Goal: Transaction & Acquisition: Purchase product/service

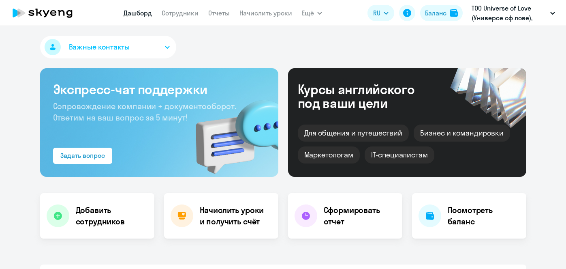
select select "30"
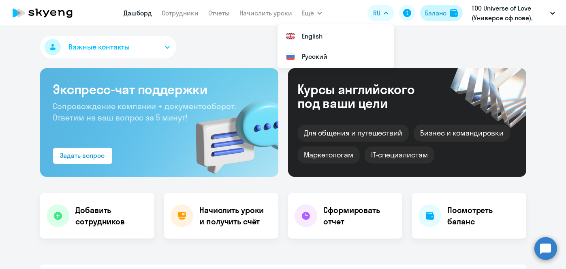
click at [429, 11] on div "Баланс" at bounding box center [435, 13] width 21 height 10
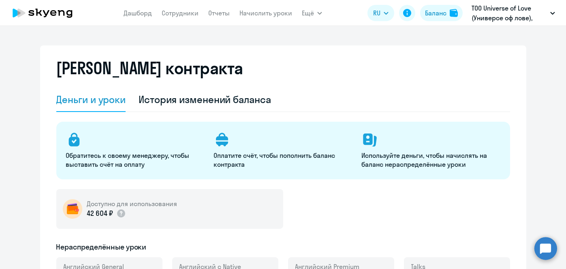
select select "english_adult_not_native_speaker"
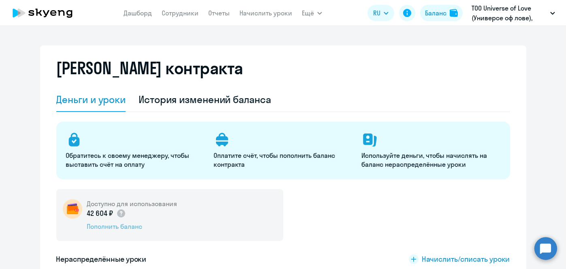
click at [133, 227] on div "Пополнить баланс" at bounding box center [132, 226] width 90 height 9
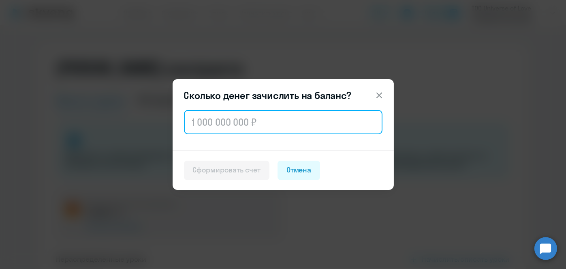
click at [210, 133] on input "text" at bounding box center [283, 122] width 199 height 24
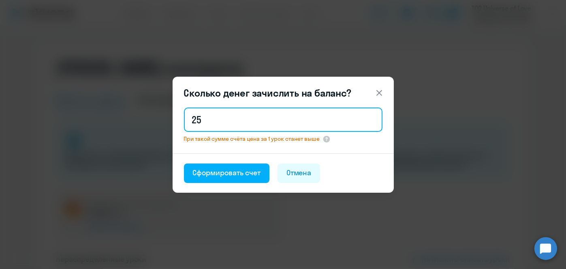
type input "2"
type input "1"
type input "2"
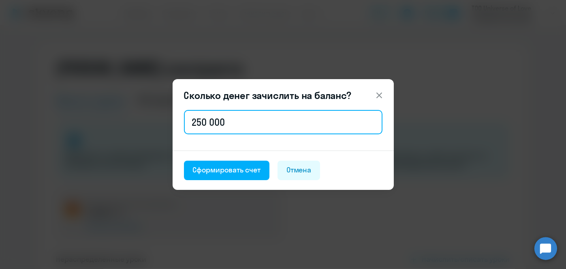
type input "250 000"
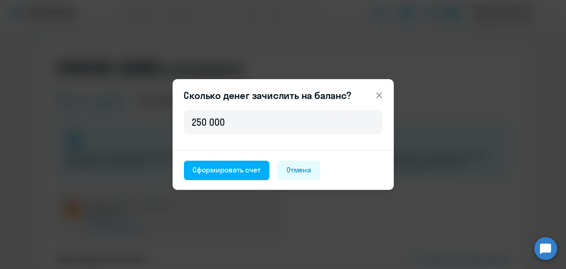
click at [381, 93] on icon at bounding box center [379, 95] width 6 height 6
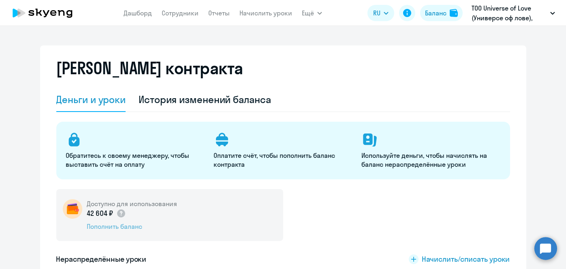
click at [133, 228] on div "Пополнить баланс" at bounding box center [132, 226] width 90 height 9
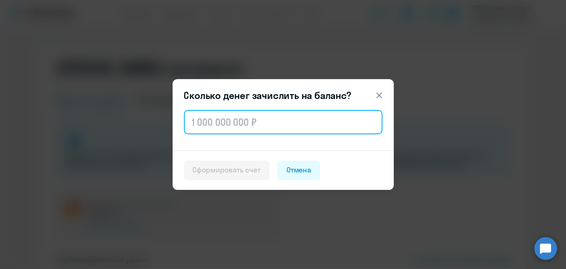
click at [286, 121] on input "text" at bounding box center [283, 122] width 199 height 24
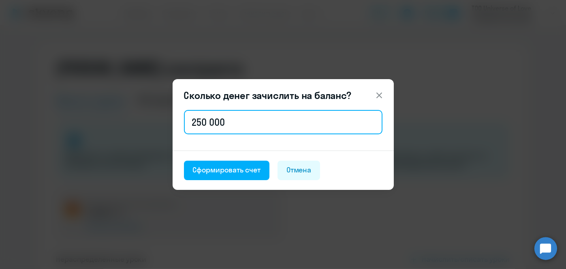
type input "250 000"
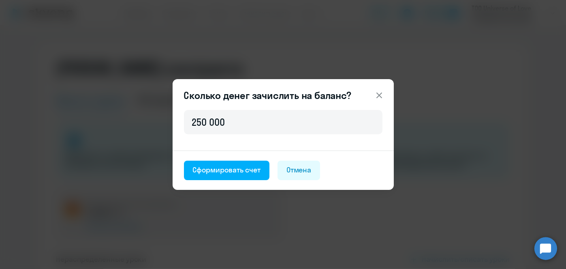
click at [378, 101] on button at bounding box center [379, 95] width 16 height 16
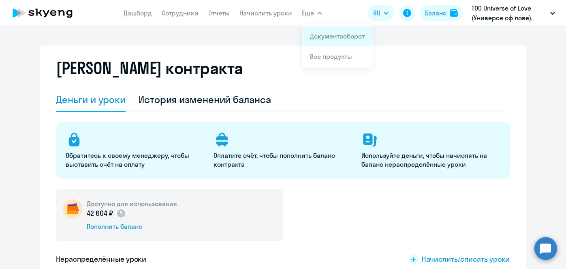
click at [325, 35] on link "Документооборот" at bounding box center [337, 36] width 55 height 8
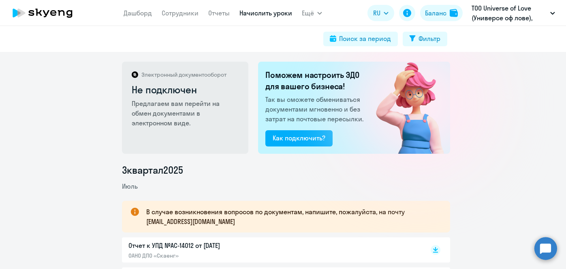
click at [272, 16] on link "Начислить уроки" at bounding box center [266, 13] width 53 height 8
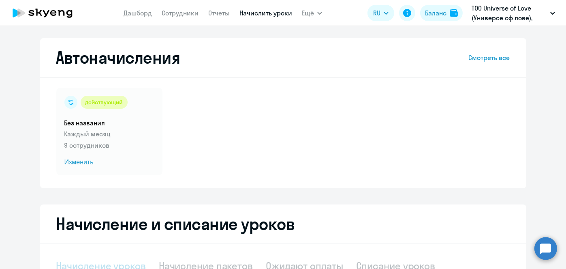
select select "10"
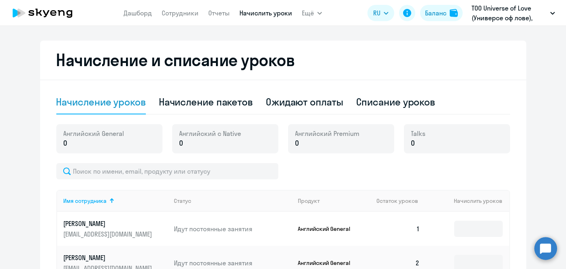
scroll to position [156, 0]
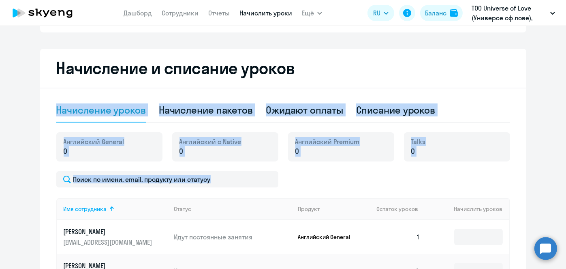
drag, startPoint x: 559, startPoint y: 93, endPoint x: 285, endPoint y: 65, distance: 275.0
click at [285, 65] on ng-component "Автоначисления Смотреть все действующий Без названия Каждый месяц 9 сотрудников…" at bounding box center [283, 226] width 566 height 688
click at [218, 110] on div "Начисление пакетов" at bounding box center [206, 109] width 94 height 13
select select "10"
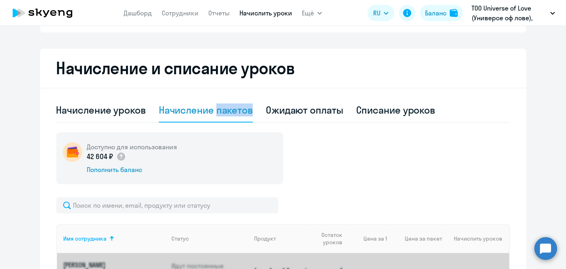
click at [218, 110] on div "Начисление пакетов" at bounding box center [206, 109] width 94 height 13
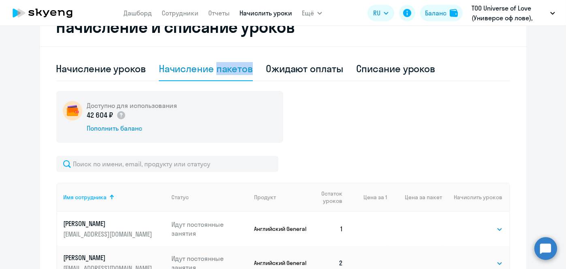
scroll to position [201, 0]
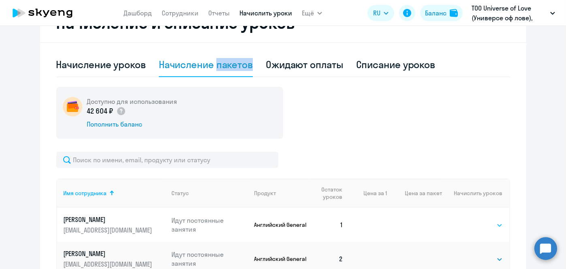
click at [489, 223] on select "Выбрать 4 8 16 32 64 96 128" at bounding box center [486, 225] width 33 height 10
select select "8"
click at [470, 220] on select "Выбрать 4 8 16 32 64 96 128" at bounding box center [486, 225] width 33 height 10
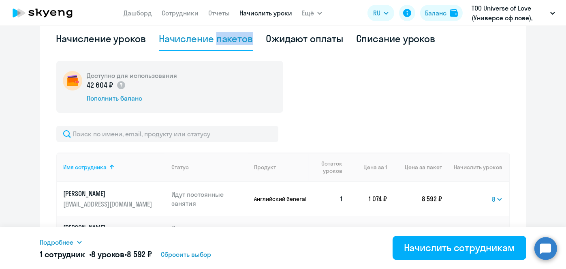
scroll to position [225, 0]
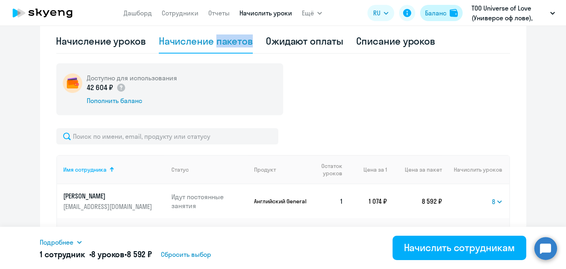
click at [448, 14] on button "Баланс" at bounding box center [441, 13] width 43 height 16
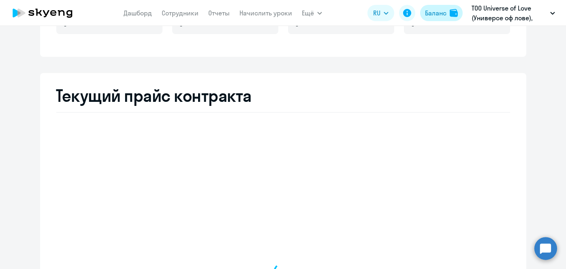
select select "english_adult_not_native_speaker"
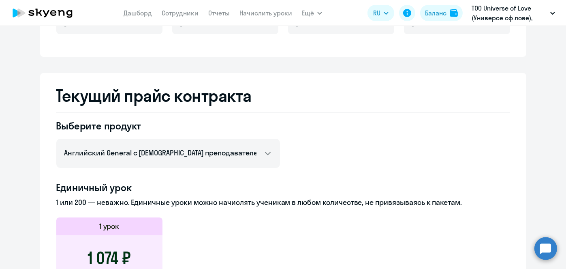
scroll to position [52, 0]
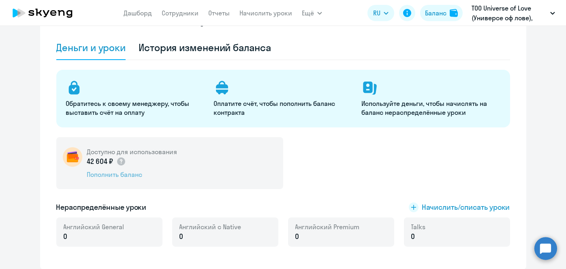
click at [100, 172] on div "Пополнить баланс" at bounding box center [132, 174] width 90 height 9
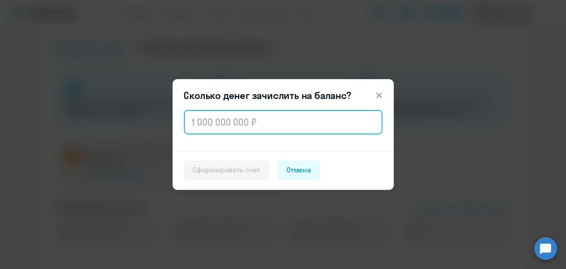
click at [242, 128] on input "text" at bounding box center [283, 122] width 199 height 24
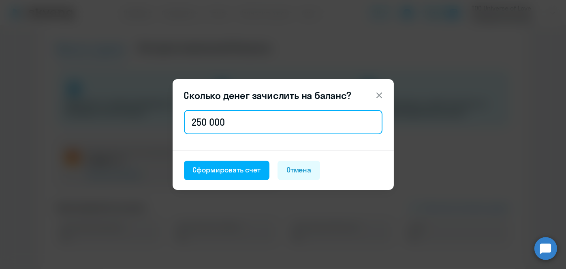
type input "250 000"
